Goal: Task Accomplishment & Management: Use online tool/utility

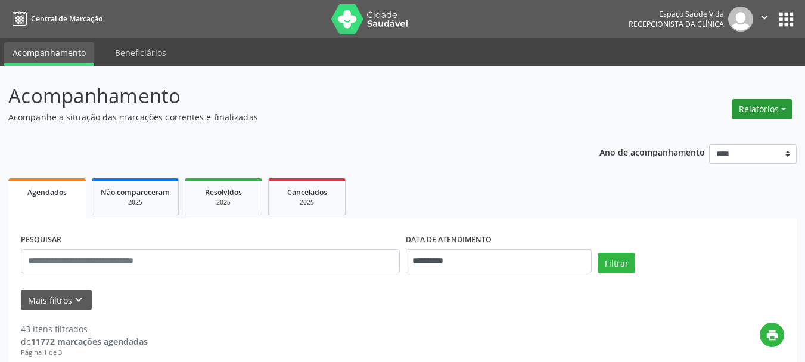
click at [750, 108] on button "Relatórios" at bounding box center [762, 109] width 61 height 20
click at [710, 132] on link "Agendamentos" at bounding box center [729, 134] width 128 height 17
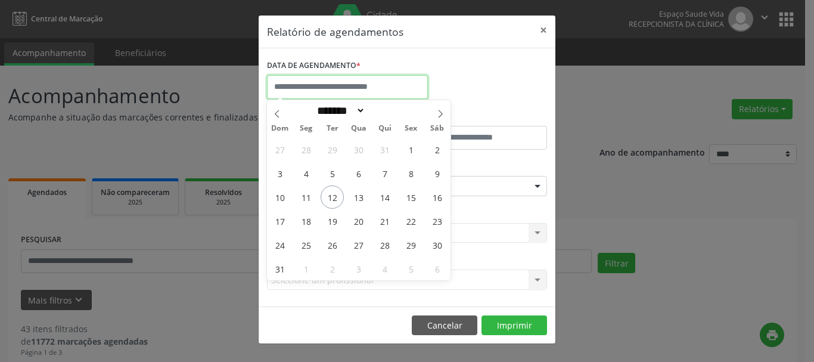
click at [318, 78] on input "text" at bounding box center [347, 87] width 161 height 24
click at [361, 194] on span "13" at bounding box center [358, 196] width 23 height 23
type input "**********"
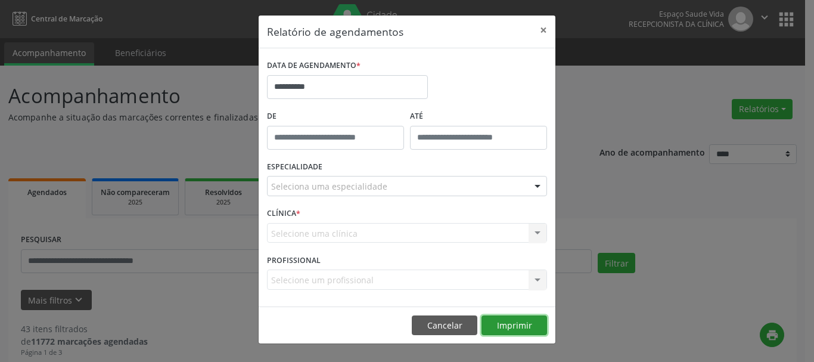
click at [526, 323] on button "Imprimir" at bounding box center [515, 325] width 66 height 20
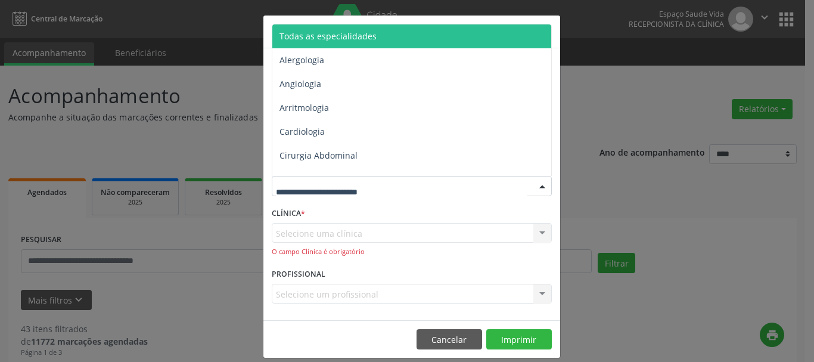
click at [300, 33] on span "Todas as especialidades" at bounding box center [328, 35] width 97 height 11
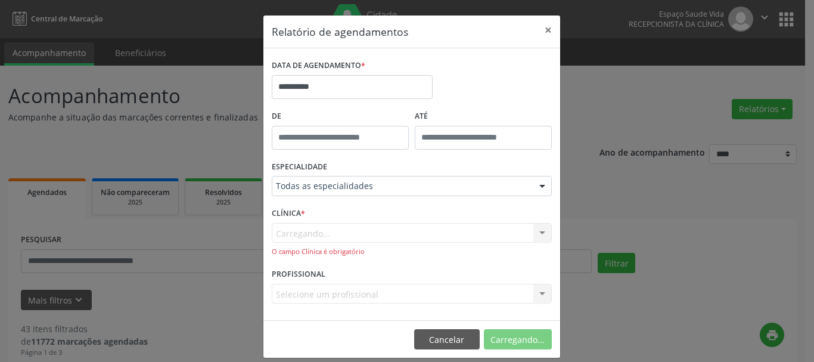
click at [345, 213] on div "CLÍNICA * [GEOGRAPHIC_DATA]... Nenhum resultado encontrado para: " " Não há nen…" at bounding box center [412, 234] width 286 height 61
click at [503, 343] on button "Imprimir" at bounding box center [519, 339] width 66 height 20
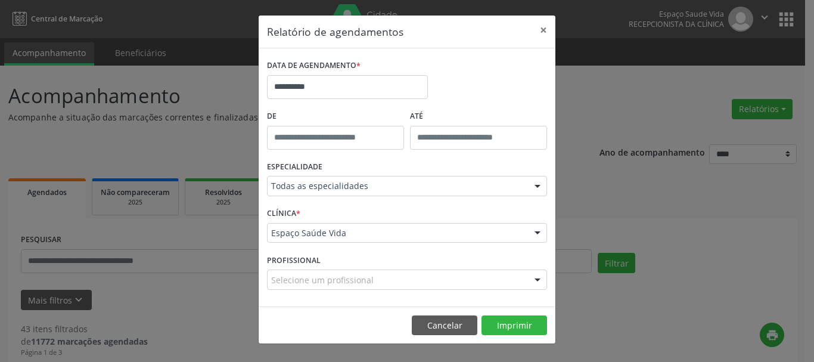
click at [329, 179] on div "Todas as especialidades" at bounding box center [407, 186] width 280 height 20
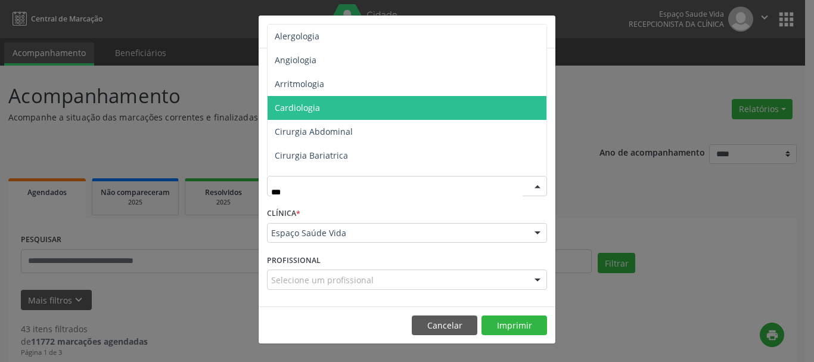
type input "****"
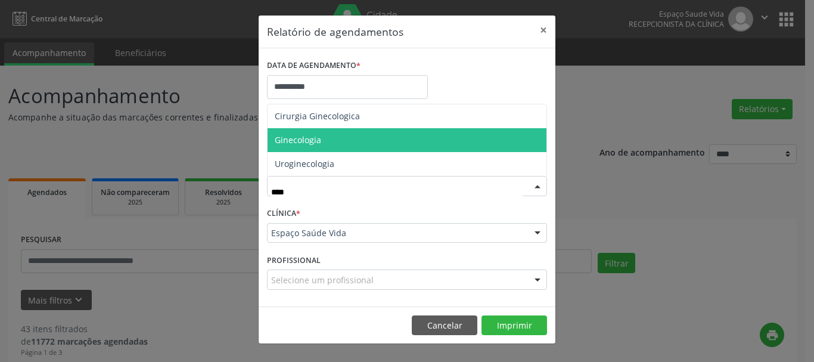
click at [353, 141] on span "Ginecologia" at bounding box center [407, 140] width 279 height 24
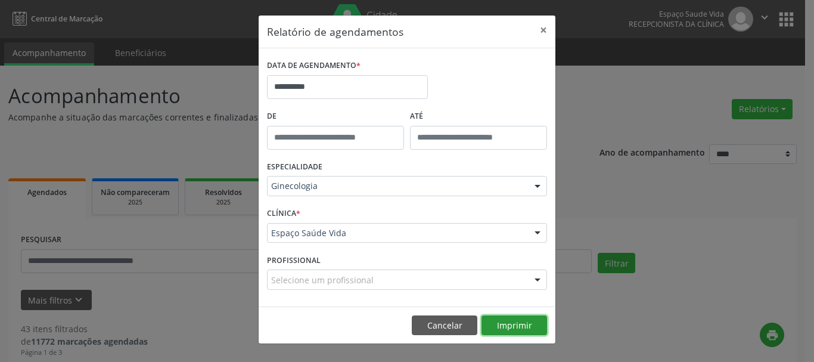
click at [520, 328] on button "Imprimir" at bounding box center [515, 325] width 66 height 20
